Goal: Task Accomplishment & Management: Manage account settings

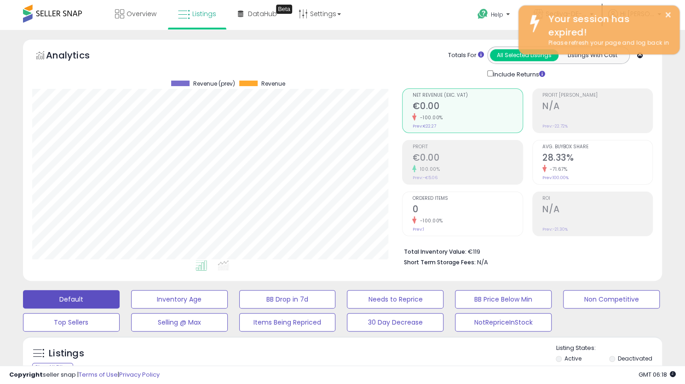
scroll to position [189, 370]
